Goal: Task Accomplishment & Management: Use online tool/utility

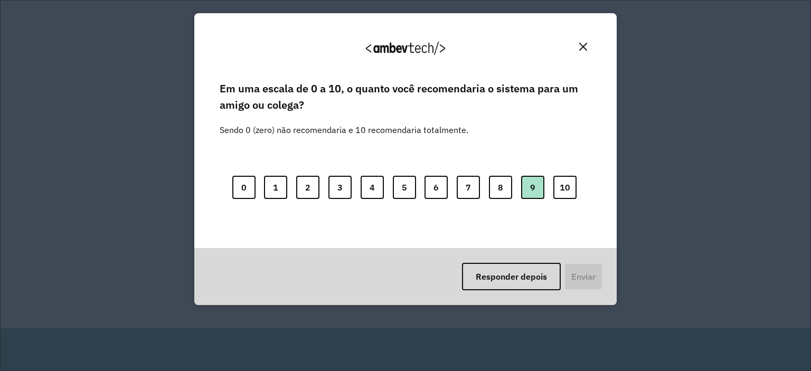
click at [537, 189] on button "9" at bounding box center [532, 187] width 23 height 23
click at [562, 277] on div "Responder depois Enviar" at bounding box center [405, 276] width 423 height 57
click at [590, 272] on button "Enviar" at bounding box center [582, 276] width 39 height 27
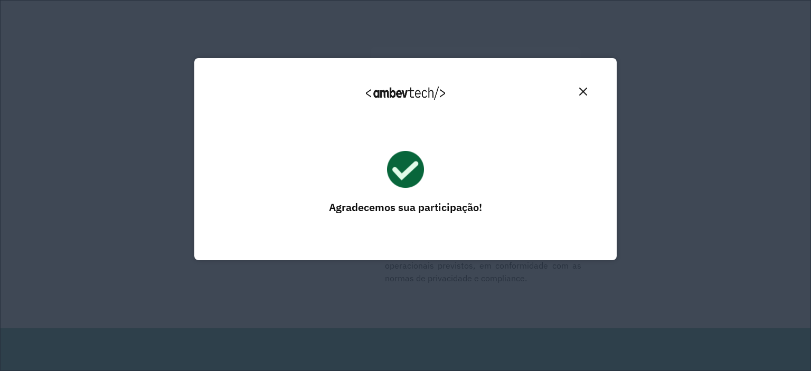
click at [584, 88] on img "Close" at bounding box center [584, 92] width 8 height 8
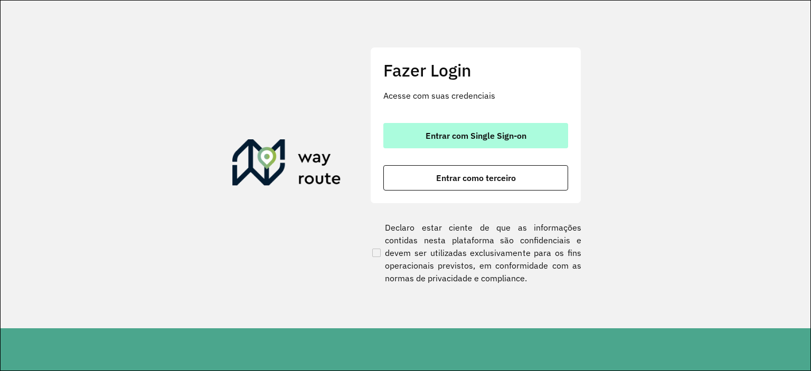
click at [502, 135] on span "Entrar com Single Sign-on" at bounding box center [476, 136] width 101 height 8
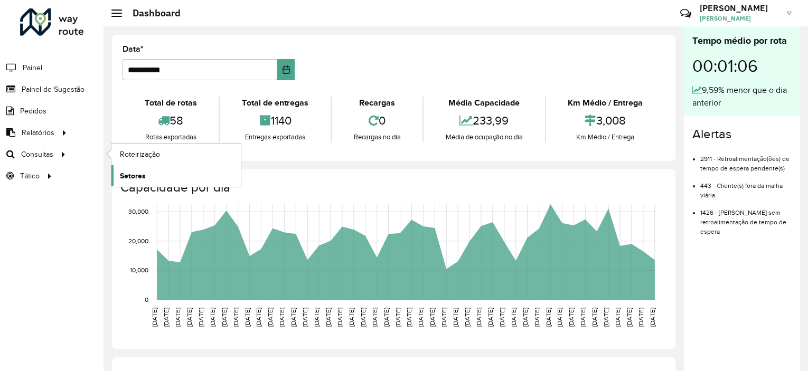
click at [138, 177] on span "Setores" at bounding box center [133, 176] width 26 height 11
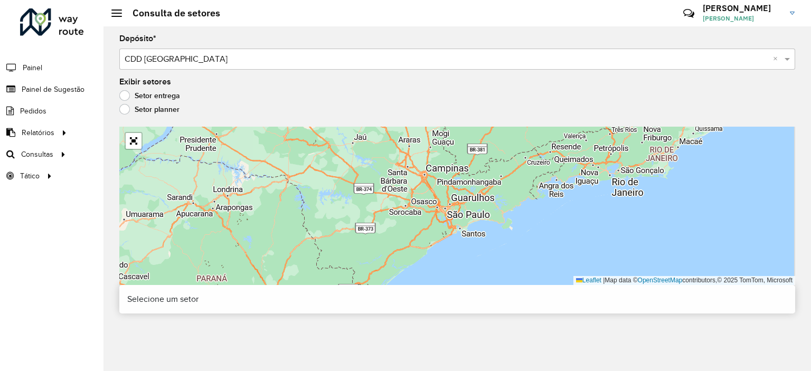
click at [142, 147] on div at bounding box center [134, 141] width 18 height 18
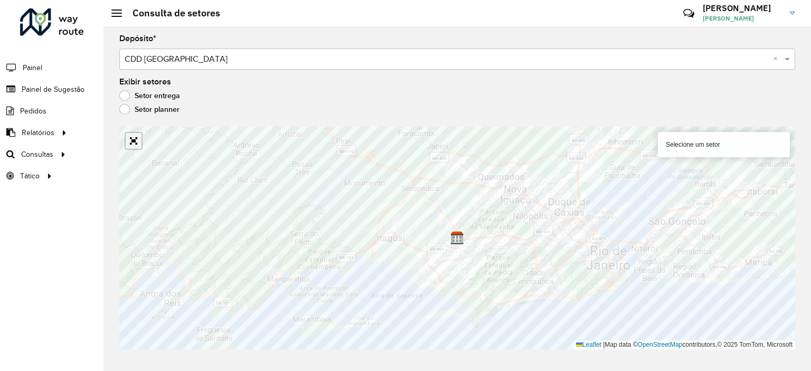
click at [131, 142] on link "Abrir mapa em tela cheia" at bounding box center [134, 141] width 16 height 16
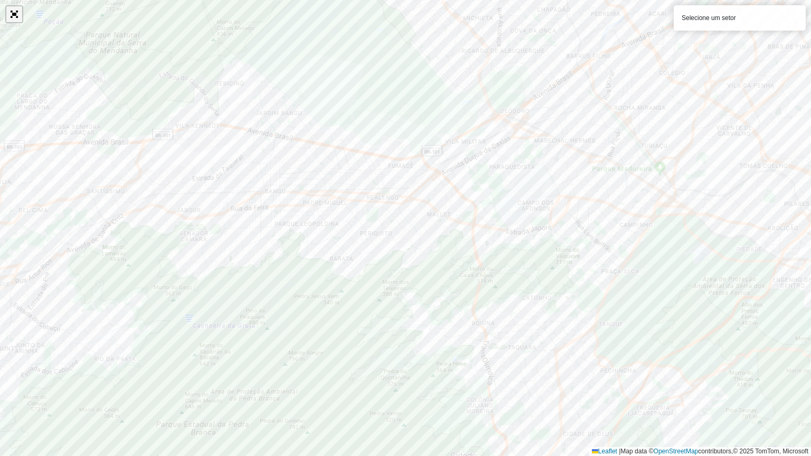
click at [16, 11] on link "Abrir mapa em tela cheia" at bounding box center [14, 14] width 16 height 16
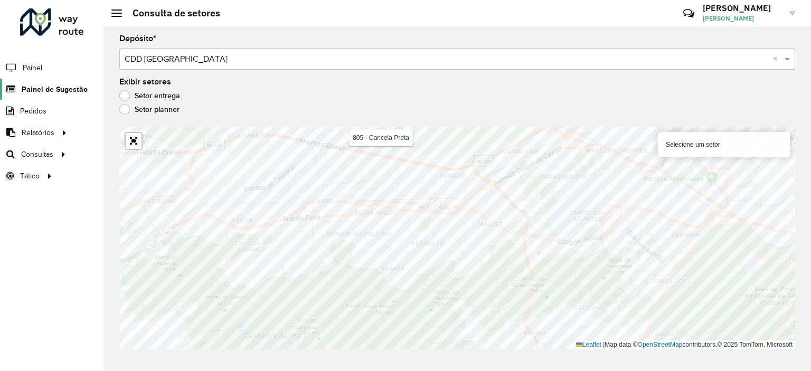
click at [60, 82] on link "Painel de Sugestão" at bounding box center [44, 89] width 88 height 21
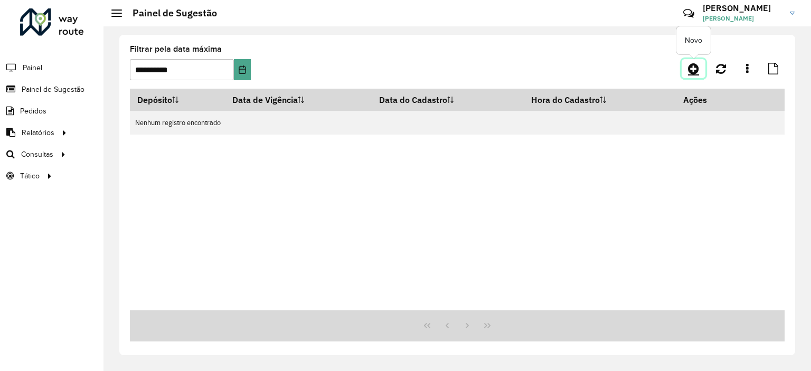
click at [695, 68] on icon at bounding box center [693, 68] width 11 height 13
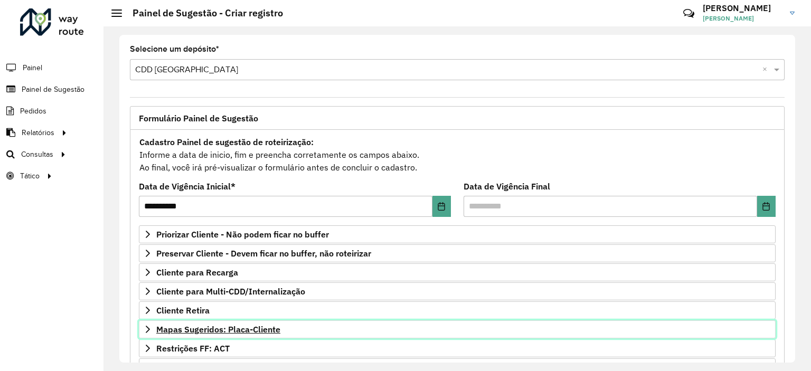
click at [206, 332] on span "Mapas Sugeridos: Placa-Cliente" at bounding box center [218, 329] width 124 height 8
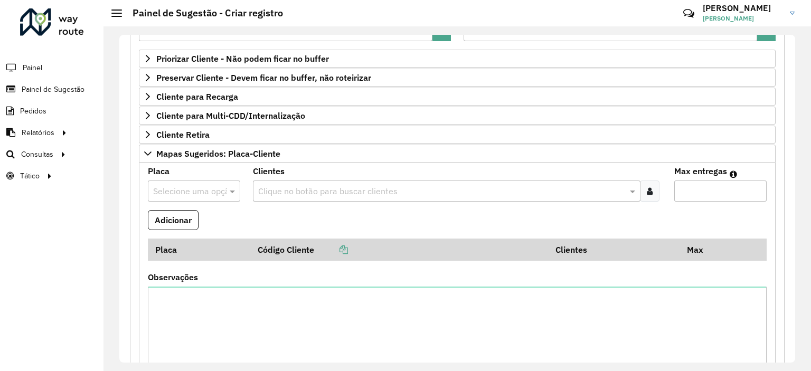
click at [207, 192] on input "text" at bounding box center [183, 191] width 61 height 13
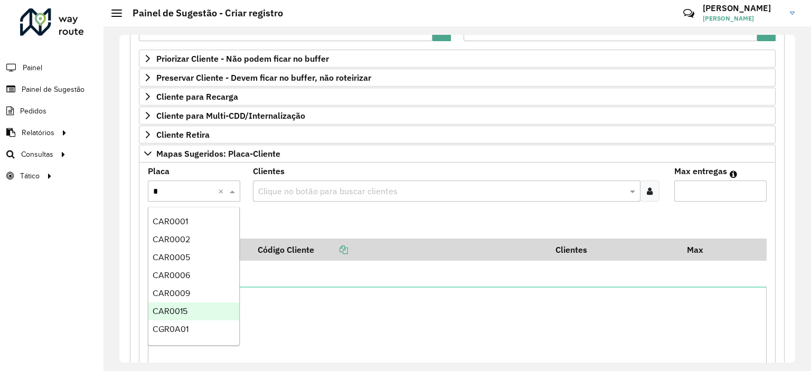
type input "**"
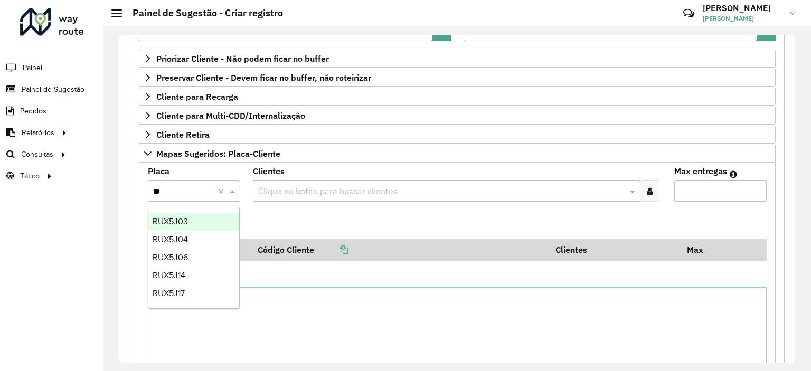
click at [198, 223] on div "RUX5J03" at bounding box center [193, 222] width 91 height 18
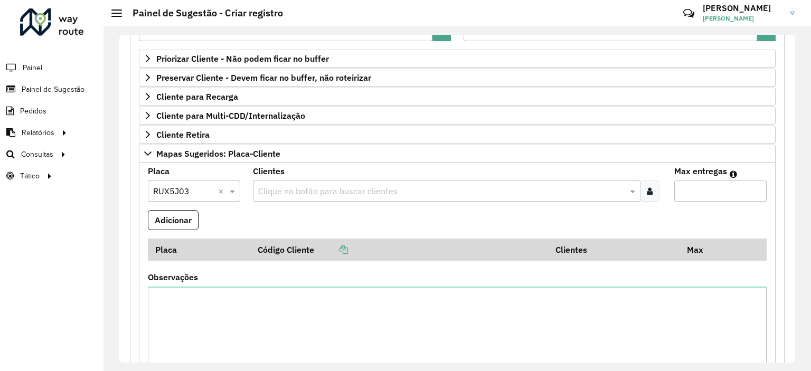
click at [596, 197] on input "text" at bounding box center [441, 191] width 371 height 13
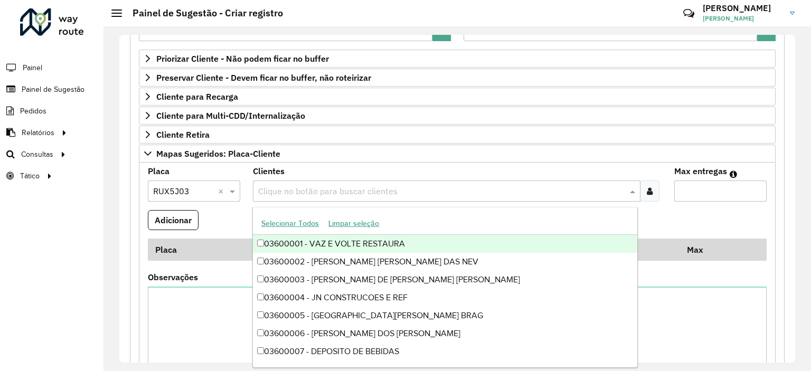
click at [642, 193] on div at bounding box center [650, 191] width 20 height 21
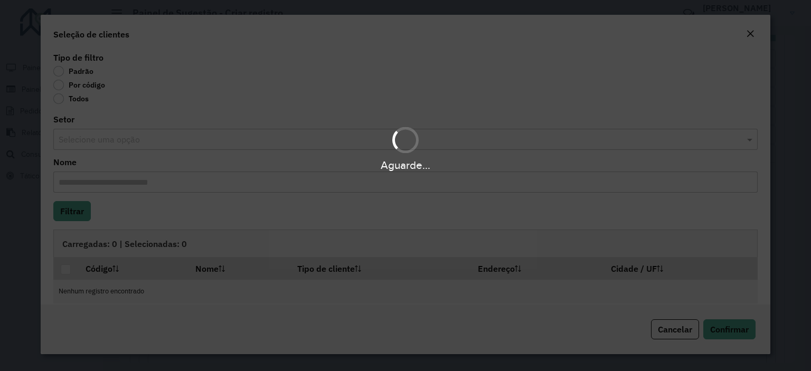
click at [66, 86] on div "Aguarde..." at bounding box center [405, 185] width 811 height 371
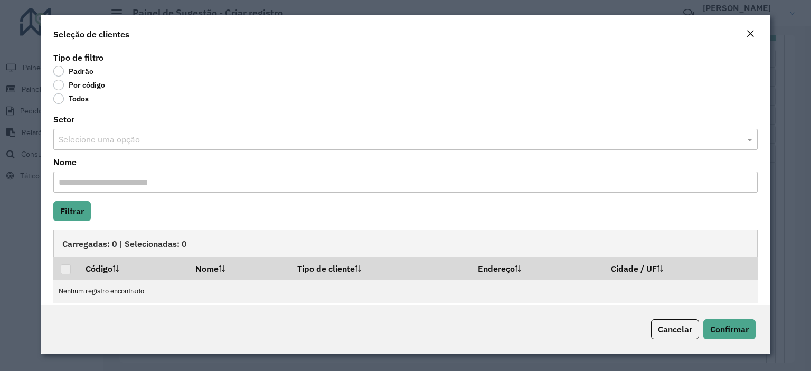
click at [57, 85] on label "Por código" at bounding box center [79, 85] width 52 height 11
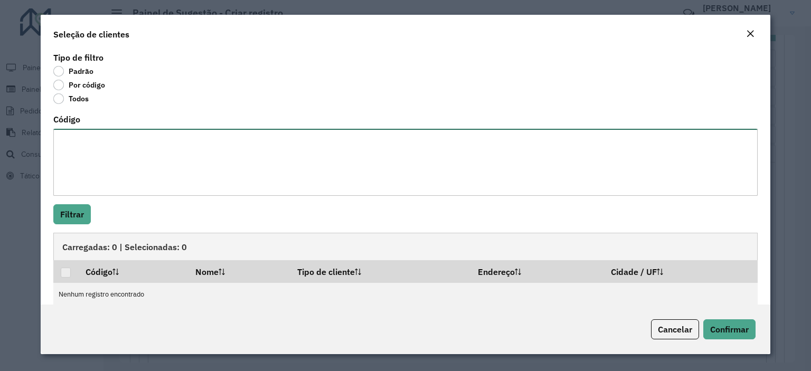
click at [82, 158] on textarea "Código" at bounding box center [405, 162] width 705 height 67
paste textarea "***** ***** ***** ***** ***** ***** ***** ***** ***** ***** **** ***** ***** **…"
type textarea "***** ***** ***** ***** ***** ***** ***** ***** ***** ***** **** ***** ***** **…"
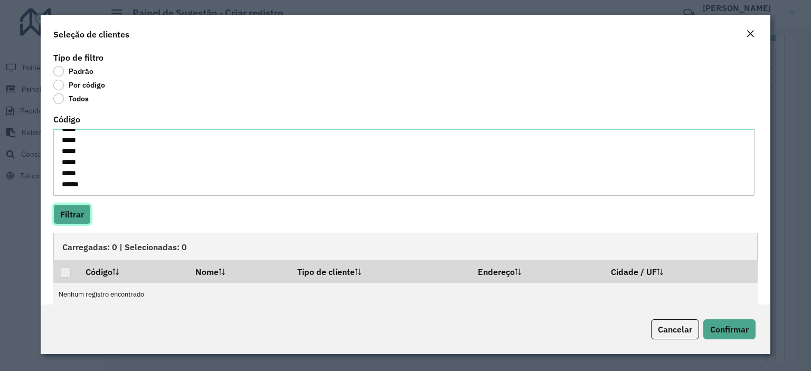
click at [80, 214] on button "Filtrar" at bounding box center [72, 214] width 38 height 20
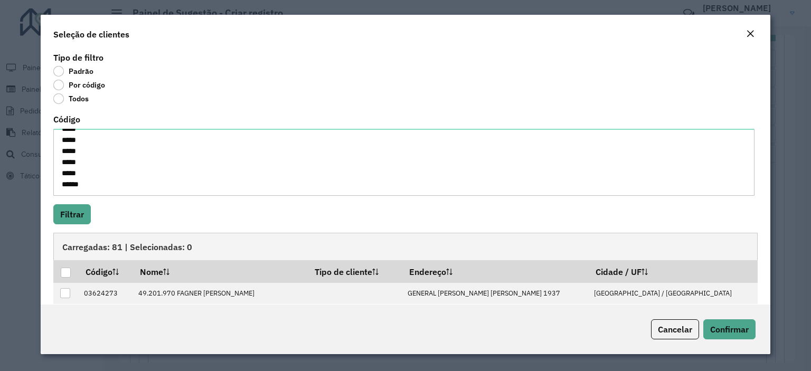
click at [64, 274] on div at bounding box center [66, 273] width 10 height 10
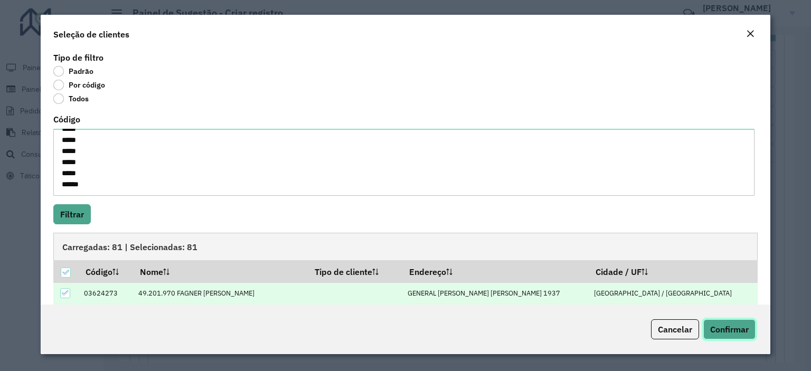
click at [727, 329] on span "Confirmar" at bounding box center [730, 329] width 39 height 11
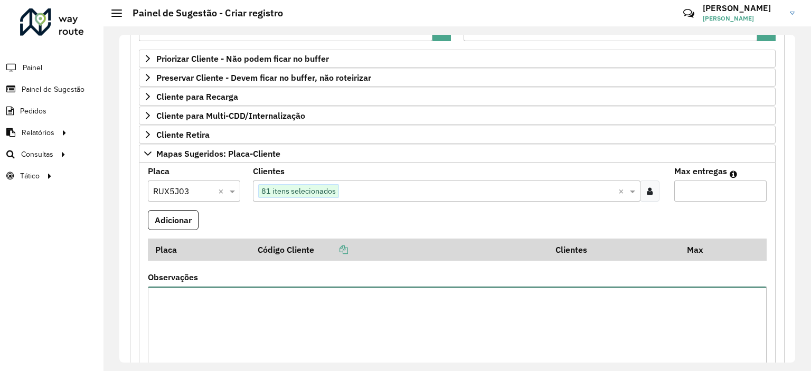
click at [727, 329] on textarea "Observações" at bounding box center [457, 331] width 619 height 89
click at [689, 198] on input "Max entregas" at bounding box center [721, 191] width 92 height 21
type input "**"
click at [190, 221] on button "Adicionar" at bounding box center [173, 220] width 51 height 20
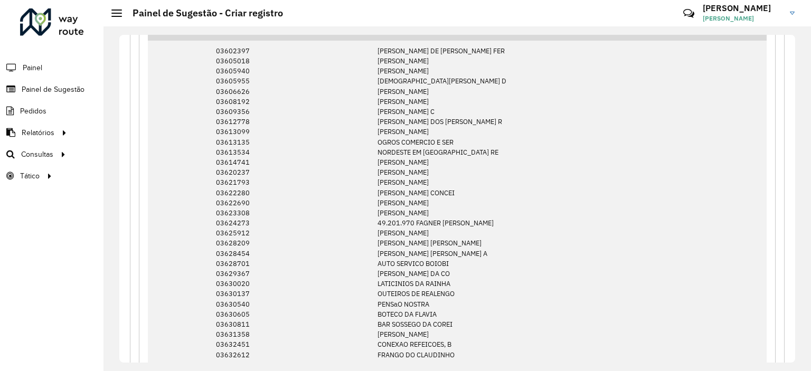
scroll to position [176, 0]
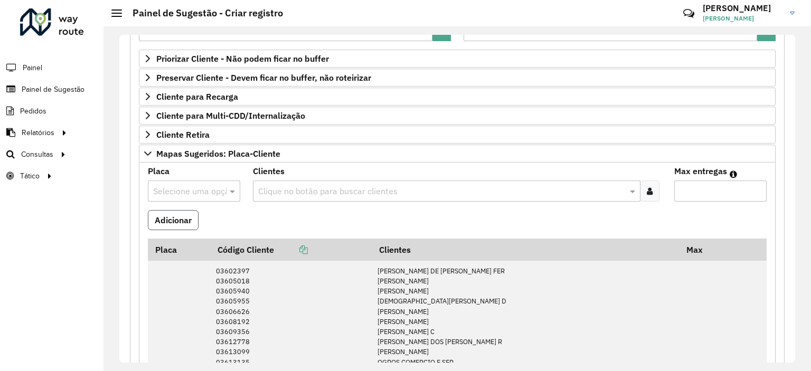
click at [190, 219] on button "Adicionar" at bounding box center [173, 220] width 51 height 20
click at [186, 185] on input "text" at bounding box center [183, 191] width 61 height 13
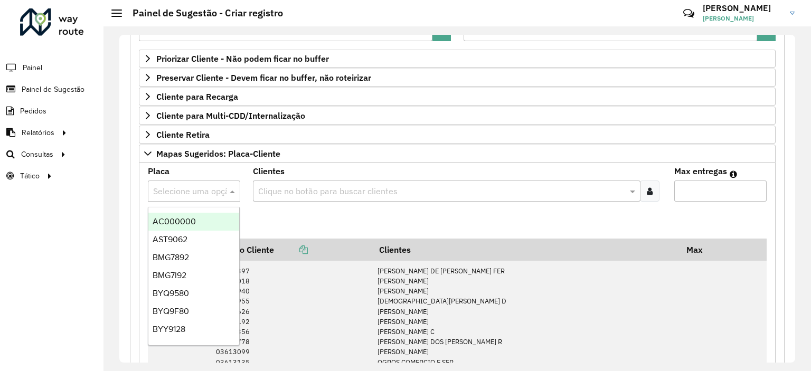
click at [188, 187] on input "text" at bounding box center [183, 191] width 61 height 13
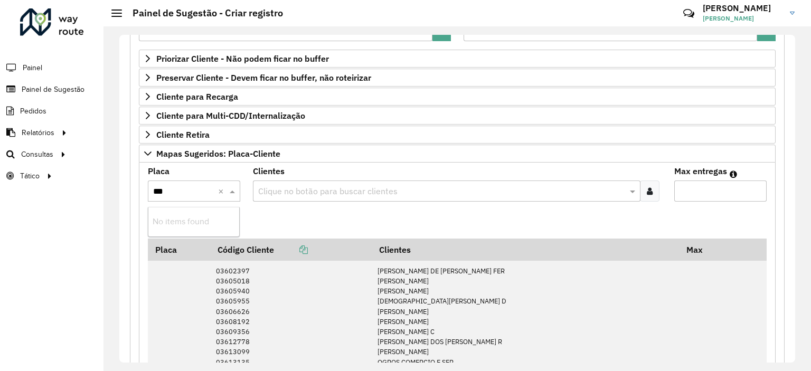
type input "**"
click at [655, 192] on div at bounding box center [650, 191] width 20 height 21
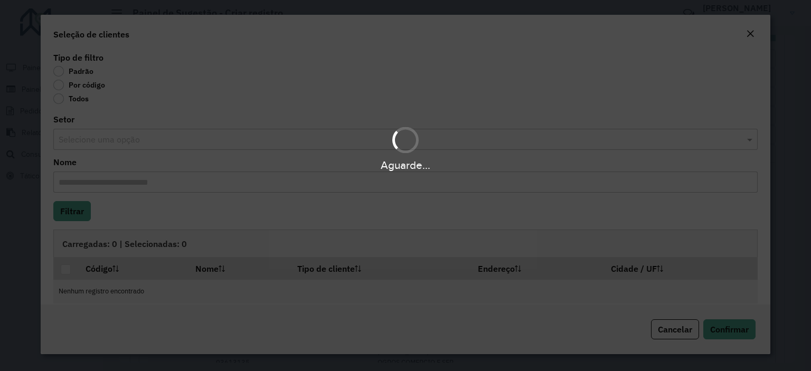
click at [62, 86] on div "Aguarde..." at bounding box center [405, 185] width 811 height 371
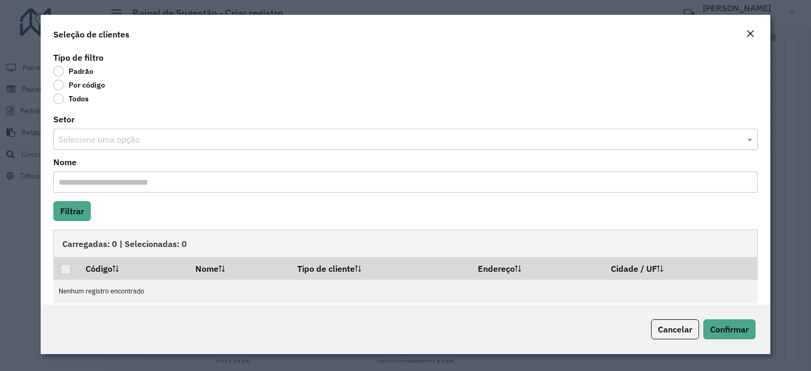
click at [62, 86] on label "Por código" at bounding box center [79, 85] width 52 height 11
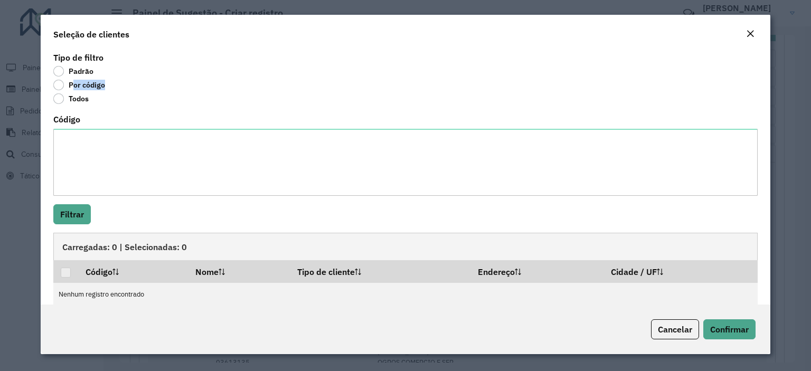
click at [62, 86] on label "Por código" at bounding box center [79, 85] width 52 height 11
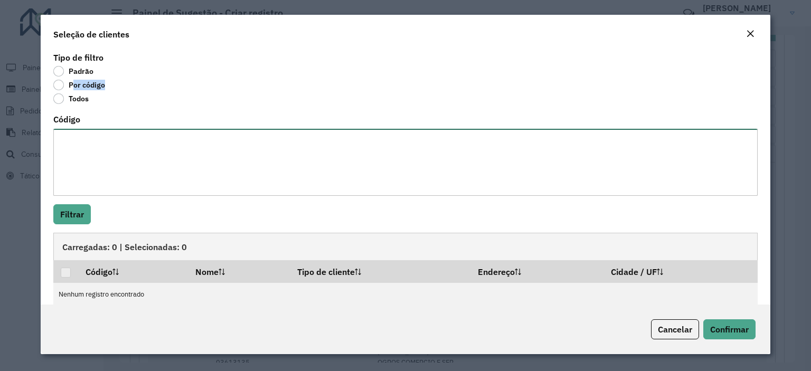
click at [81, 132] on textarea "Código" at bounding box center [405, 162] width 705 height 67
paste textarea "***** ***** ***** ***** ***** ***** ***** ***** ***** ***** ***** ***** ***** *…"
type textarea "***** ***** ***** ***** ***** ***** ***** ***** ***** ***** ***** ***** ***** *…"
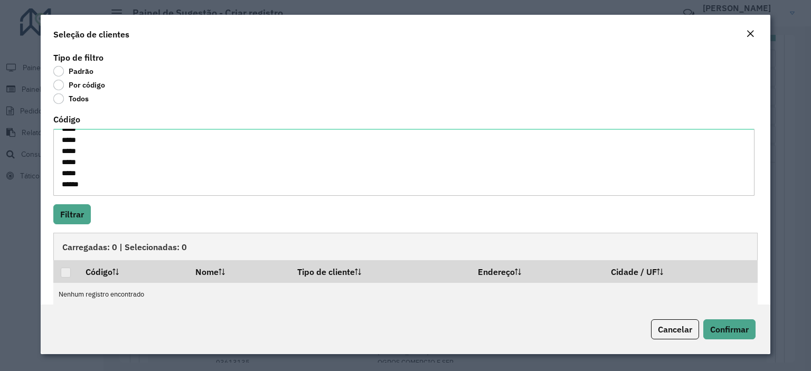
click at [70, 201] on div "Tipo de filtro Padrão Por código Todos Código ***** ***** ***** ***** ***** ***…" at bounding box center [406, 177] width 730 height 255
click at [73, 213] on button "Filtrar" at bounding box center [72, 214] width 38 height 20
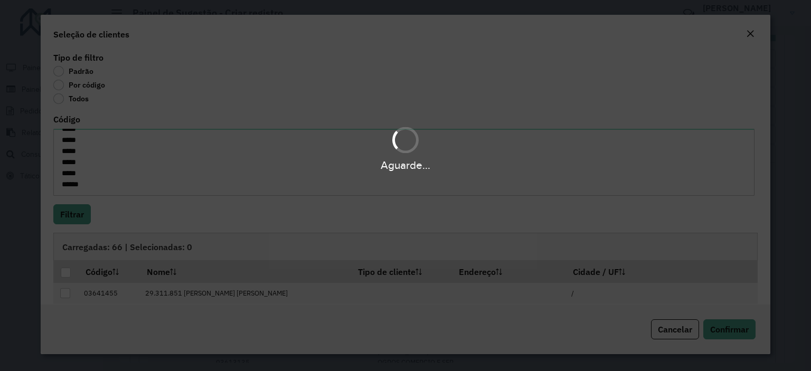
click at [68, 270] on div "Aguarde..." at bounding box center [405, 185] width 811 height 371
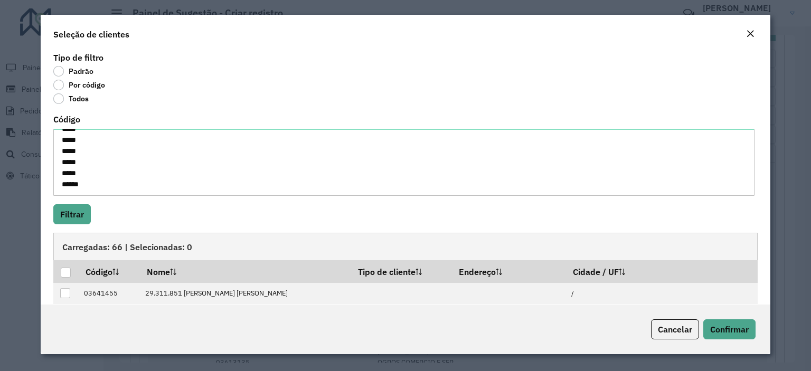
click at [68, 270] on div at bounding box center [66, 273] width 10 height 10
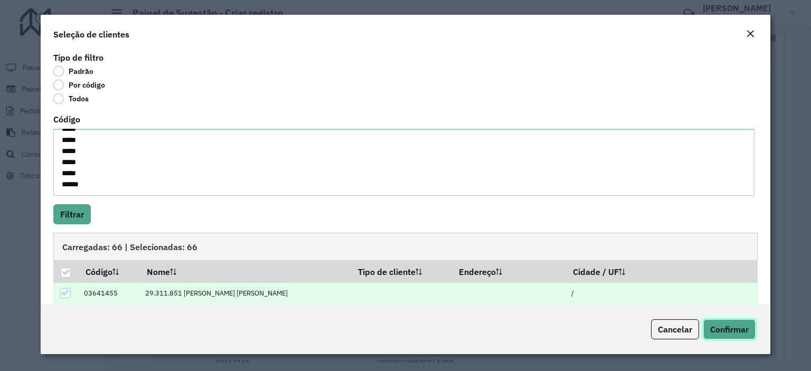
click at [735, 337] on button "Confirmar" at bounding box center [730, 330] width 52 height 20
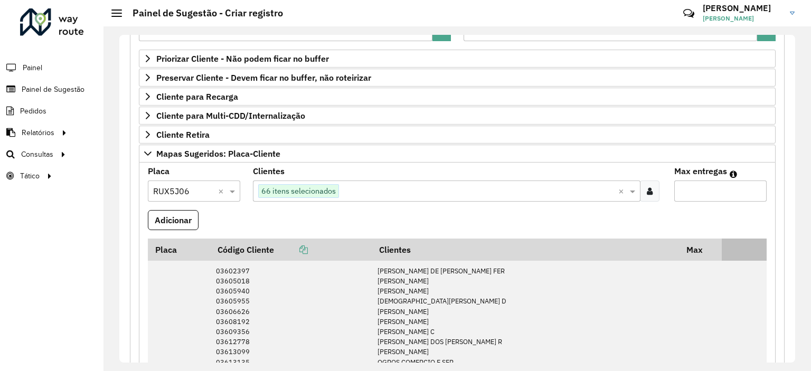
click at [736, 242] on th at bounding box center [744, 250] width 45 height 22
click at [718, 188] on input "Max entregas" at bounding box center [721, 191] width 92 height 21
type input "**"
click at [175, 217] on button "Adicionar" at bounding box center [173, 220] width 51 height 20
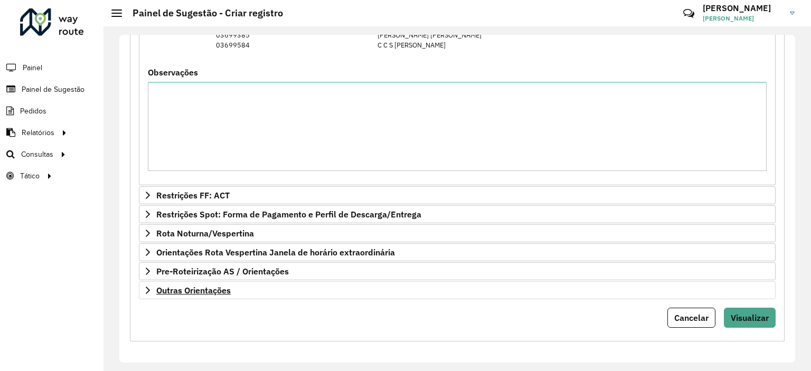
scroll to position [1895, 0]
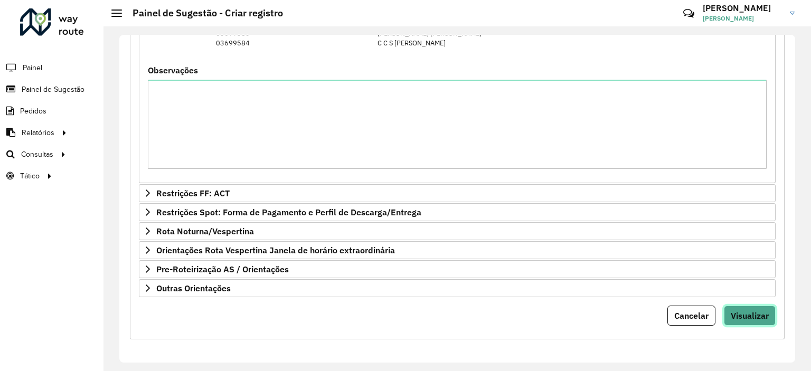
click at [736, 316] on span "Visualizar" at bounding box center [750, 316] width 38 height 11
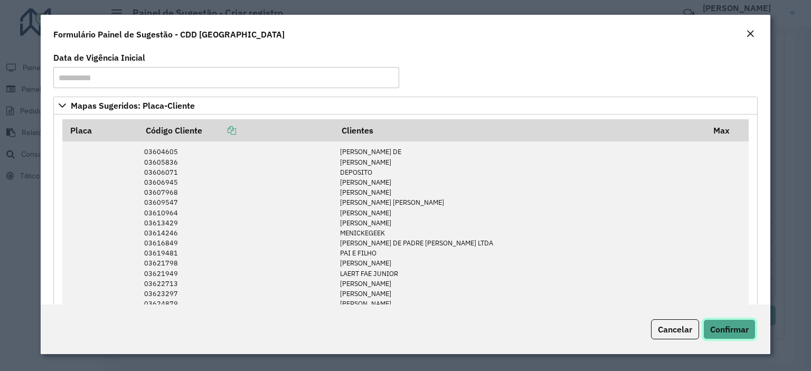
click at [742, 326] on span "Confirmar" at bounding box center [730, 329] width 39 height 11
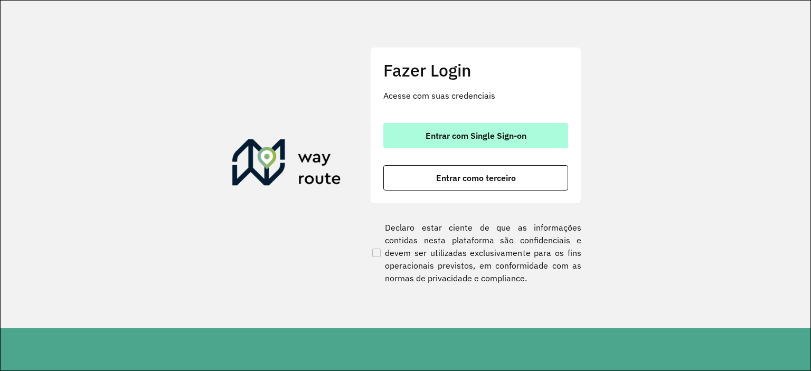
click at [460, 138] on span "Entrar com Single Sign-on" at bounding box center [476, 136] width 101 height 8
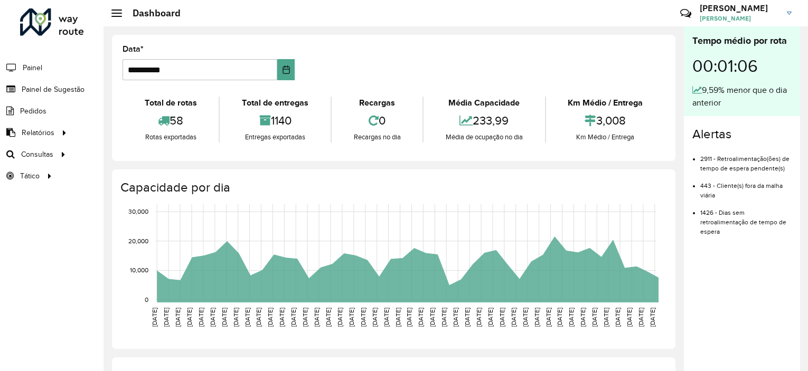
click at [38, 129] on span "Relatórios" at bounding box center [38, 132] width 33 height 11
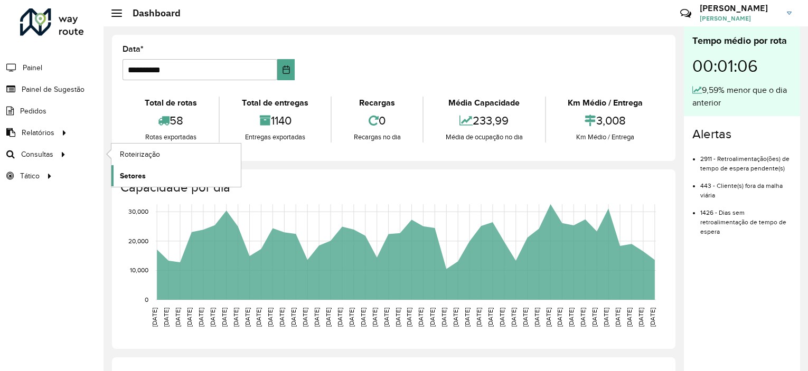
click at [140, 171] on span "Setores" at bounding box center [133, 176] width 26 height 11
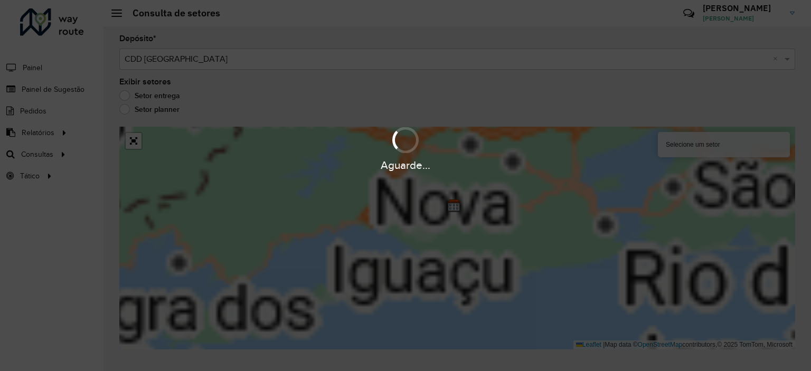
click at [136, 141] on div "Aguarde..." at bounding box center [405, 149] width 811 height 50
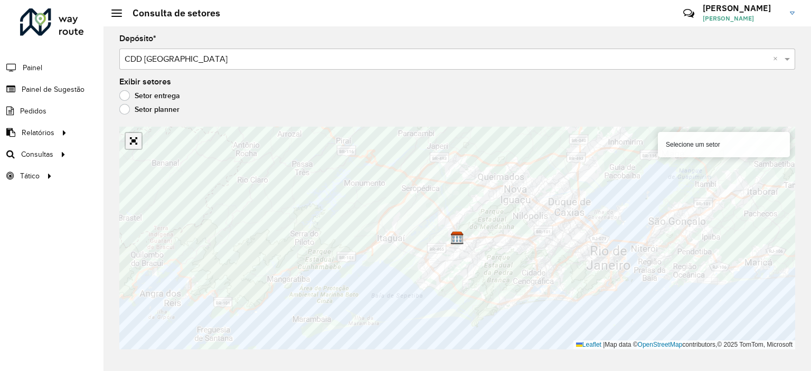
click at [132, 143] on link "Abrir mapa em tela cheia" at bounding box center [134, 141] width 16 height 16
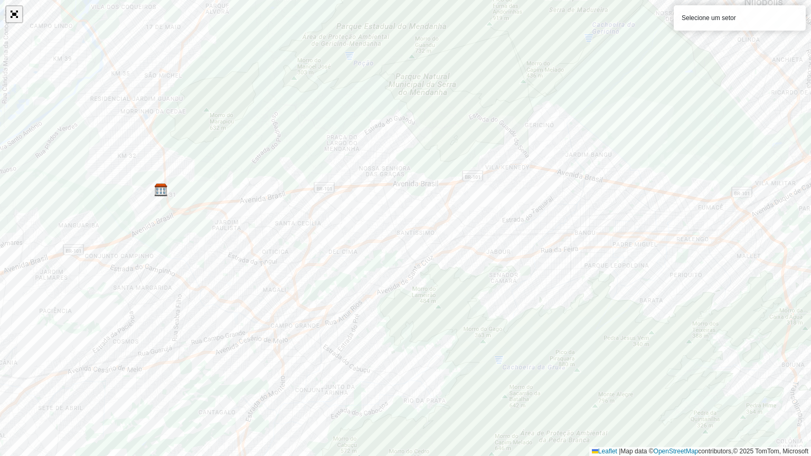
click at [17, 15] on link "Abrir mapa em tela cheia" at bounding box center [14, 14] width 16 height 16
